Goal: Navigation & Orientation: Find specific page/section

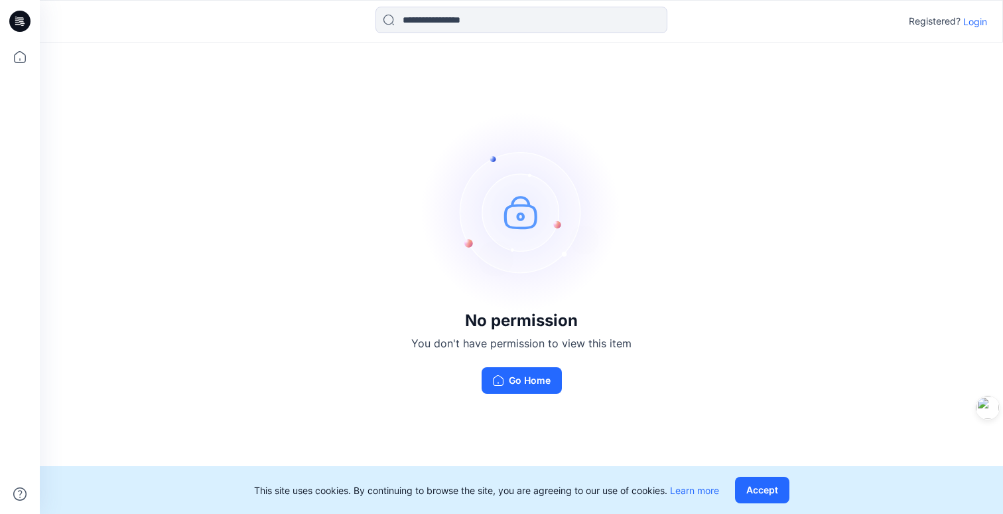
click at [972, 25] on p "Login" at bounding box center [976, 22] width 24 height 14
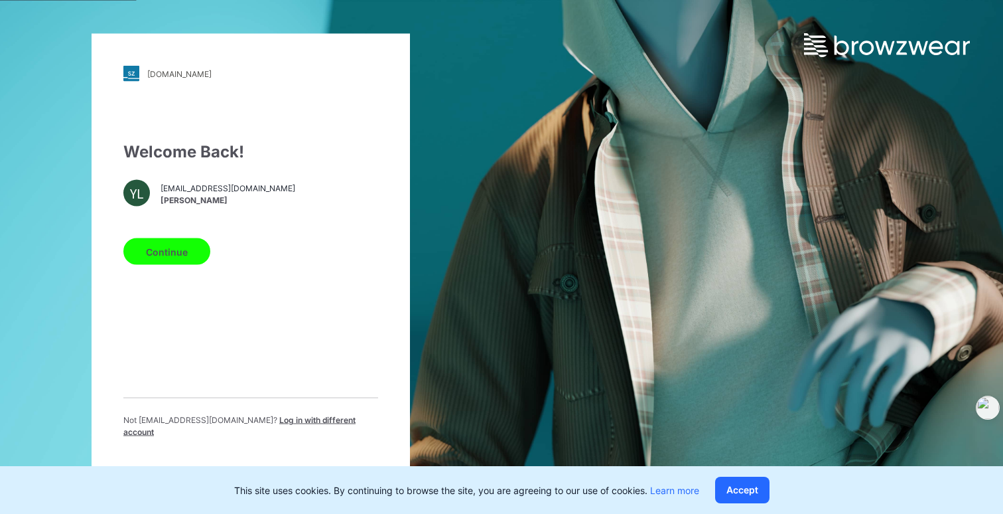
click at [237, 394] on div "Welcome Back! [PERSON_NAME] [PERSON_NAME][EMAIL_ADDRESS][DOMAIN_NAME] [PERSON_N…" at bounding box center [250, 294] width 255 height 309
click at [195, 257] on button "Continue" at bounding box center [166, 251] width 87 height 27
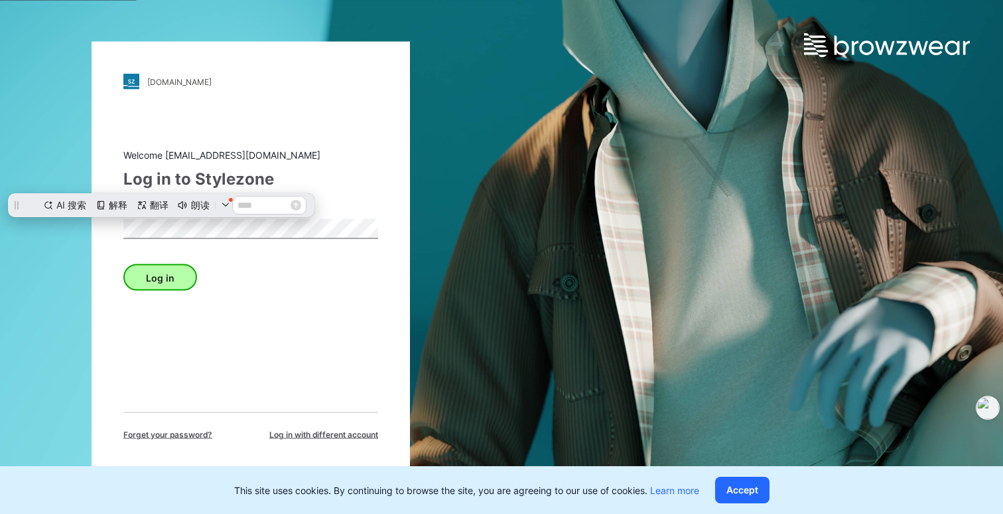
click at [181, 277] on button "Log in" at bounding box center [160, 277] width 74 height 27
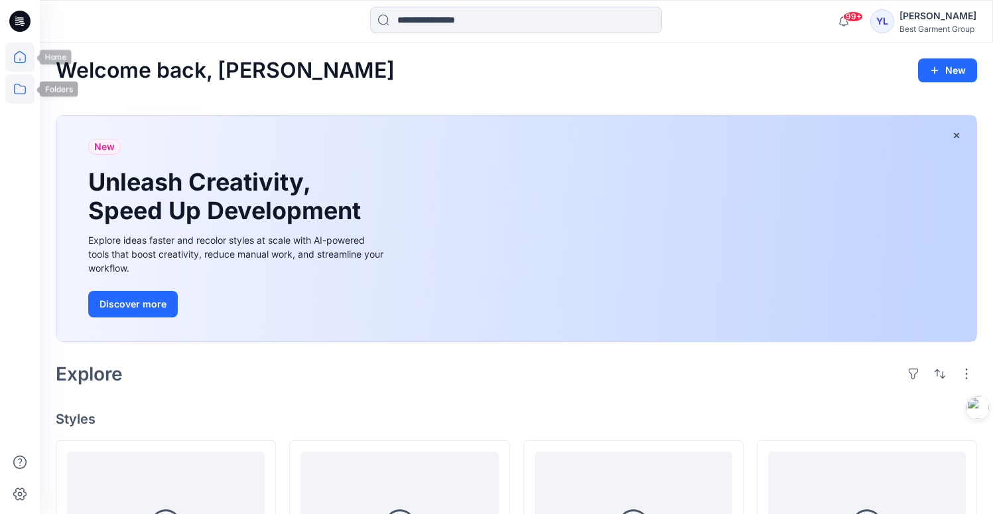
click at [20, 95] on icon at bounding box center [19, 88] width 29 height 29
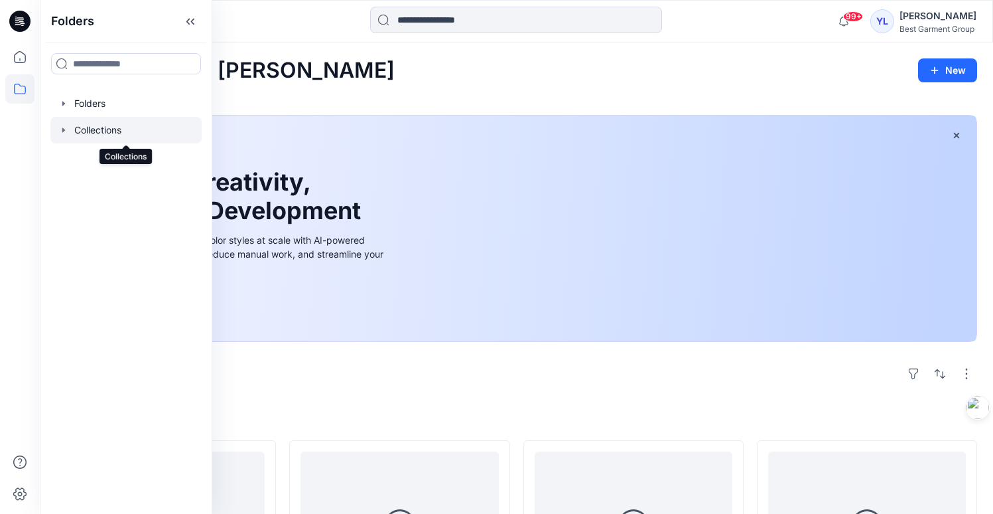
click at [111, 123] on div at bounding box center [125, 130] width 151 height 27
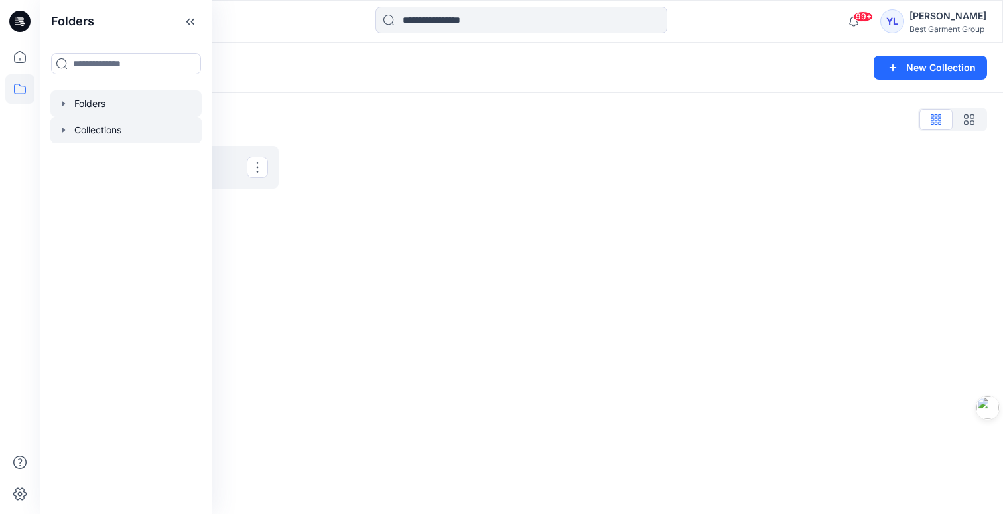
click at [111, 108] on div at bounding box center [125, 103] width 151 height 27
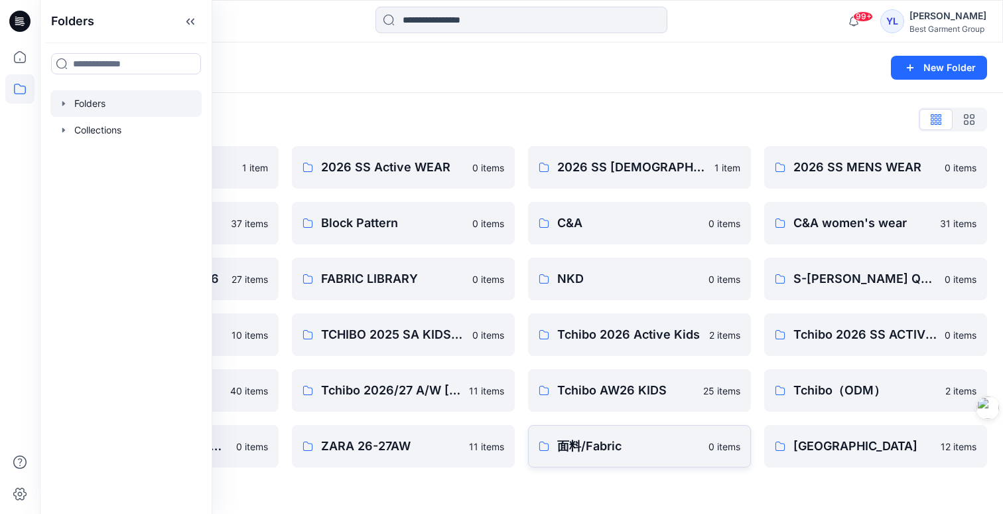
click at [601, 446] on p "面料/Fabric" at bounding box center [628, 446] width 143 height 19
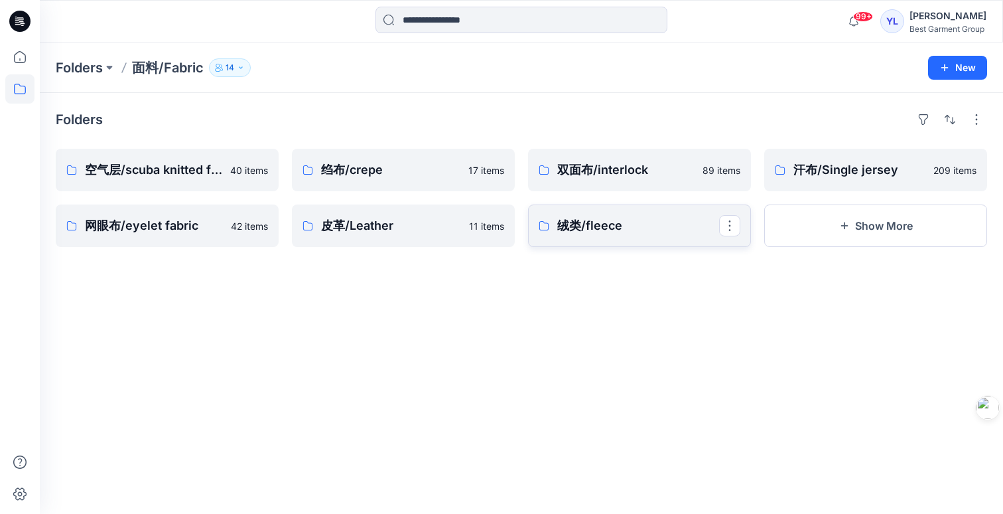
click at [613, 227] on p "绒类/fleece" at bounding box center [638, 225] width 162 height 19
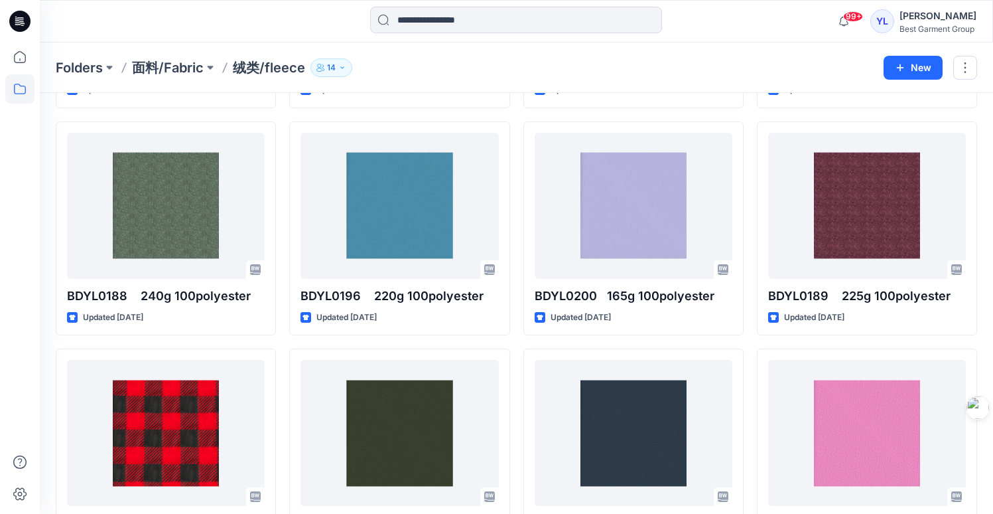
scroll to position [893, 0]
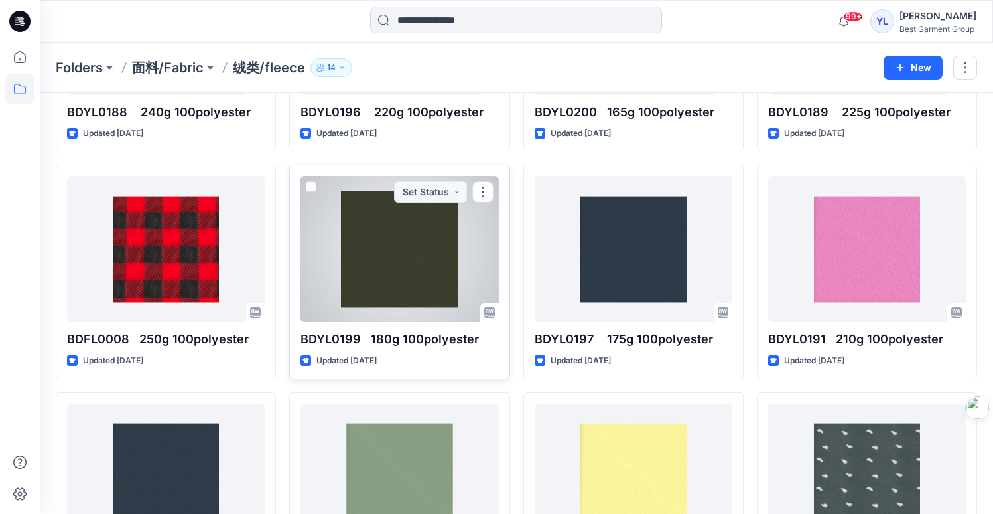
click at [378, 252] on div at bounding box center [400, 249] width 198 height 146
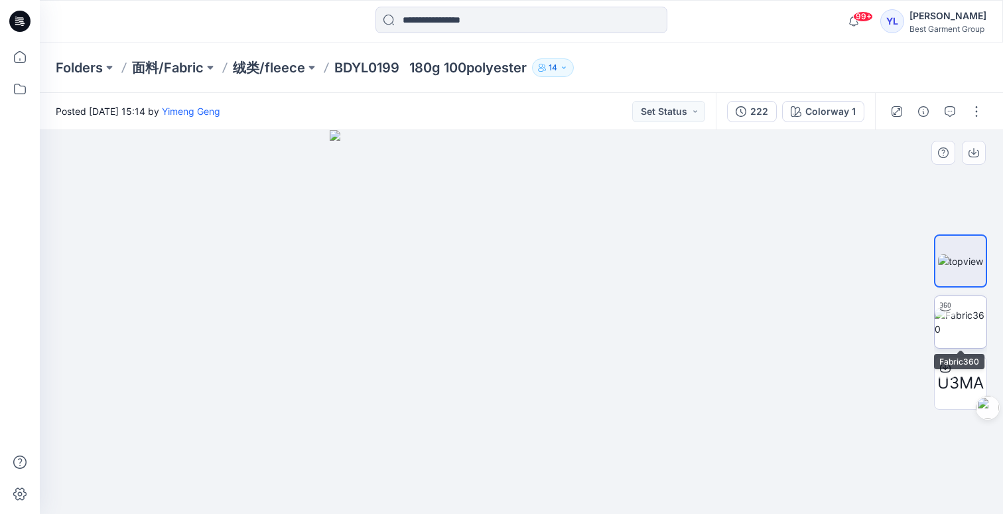
click at [971, 336] on img at bounding box center [961, 322] width 52 height 28
